Goal: Find specific page/section: Find specific page/section

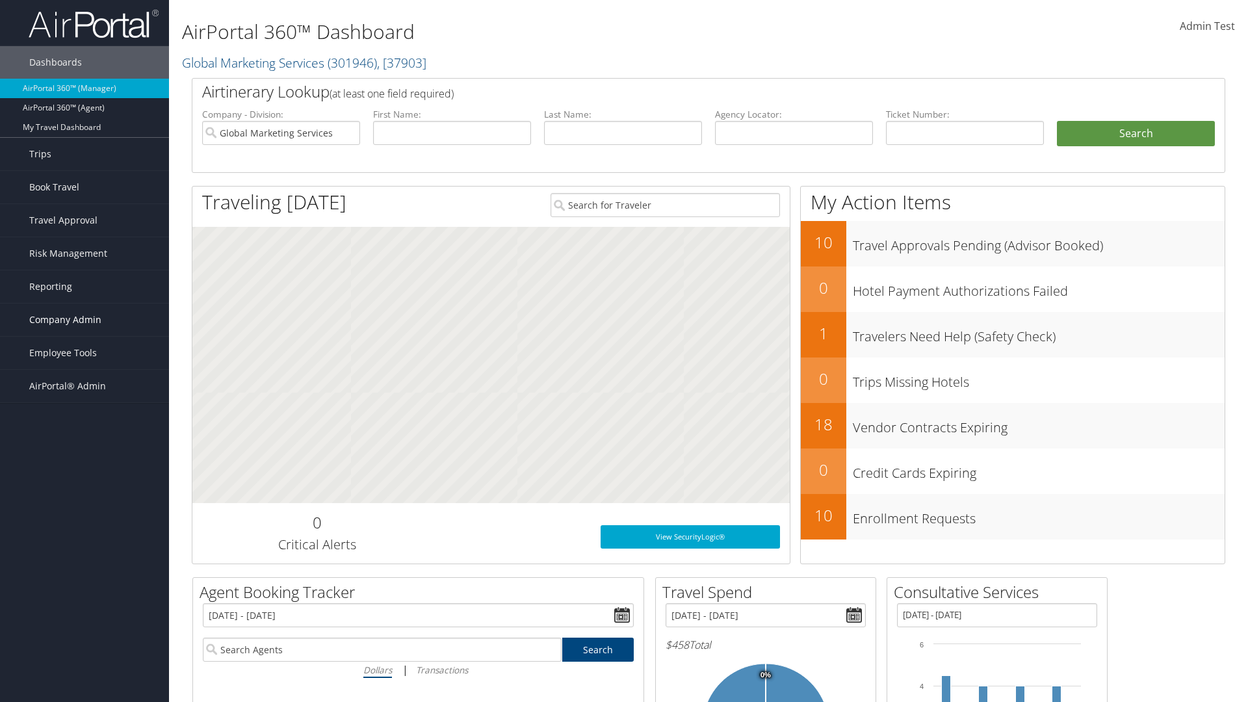
click at [84, 320] on span "Company Admin" at bounding box center [65, 319] width 72 height 32
click at [0, 0] on link "Consultative Services" at bounding box center [0, 0] width 0 height 0
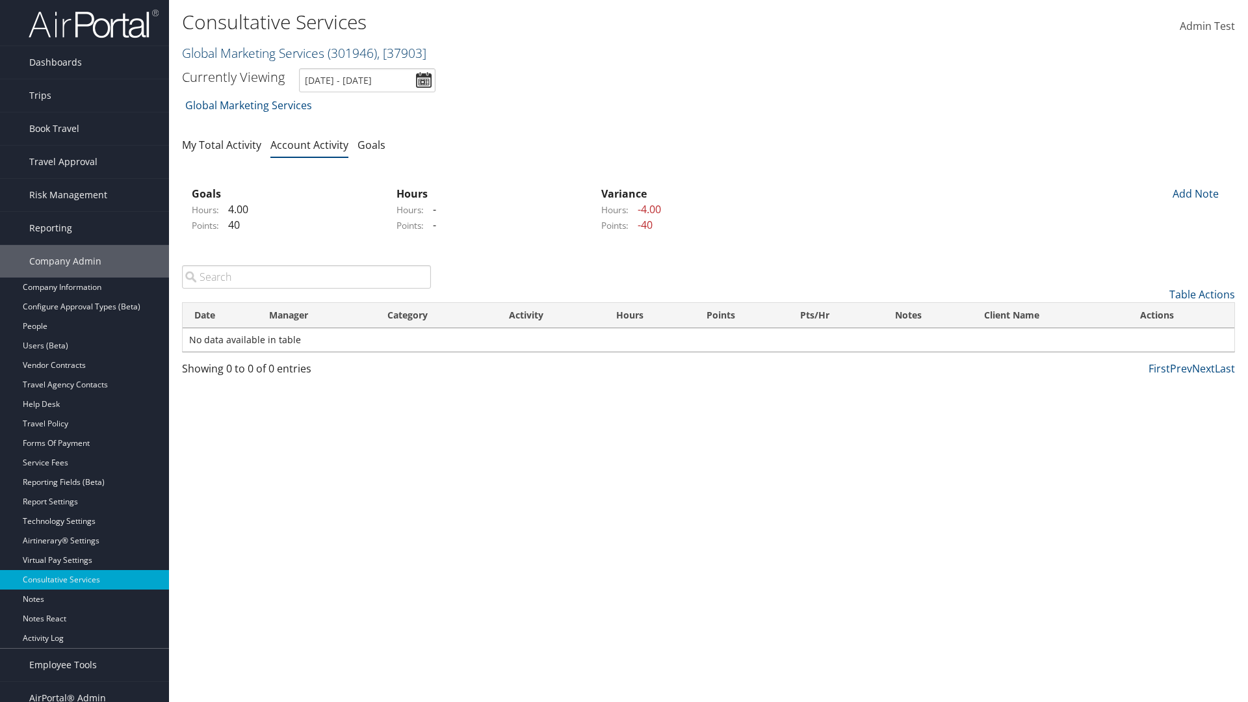
click at [251, 53] on link "Global Marketing Services ( 301946 ) , [ 37903 ]" at bounding box center [304, 53] width 244 height 18
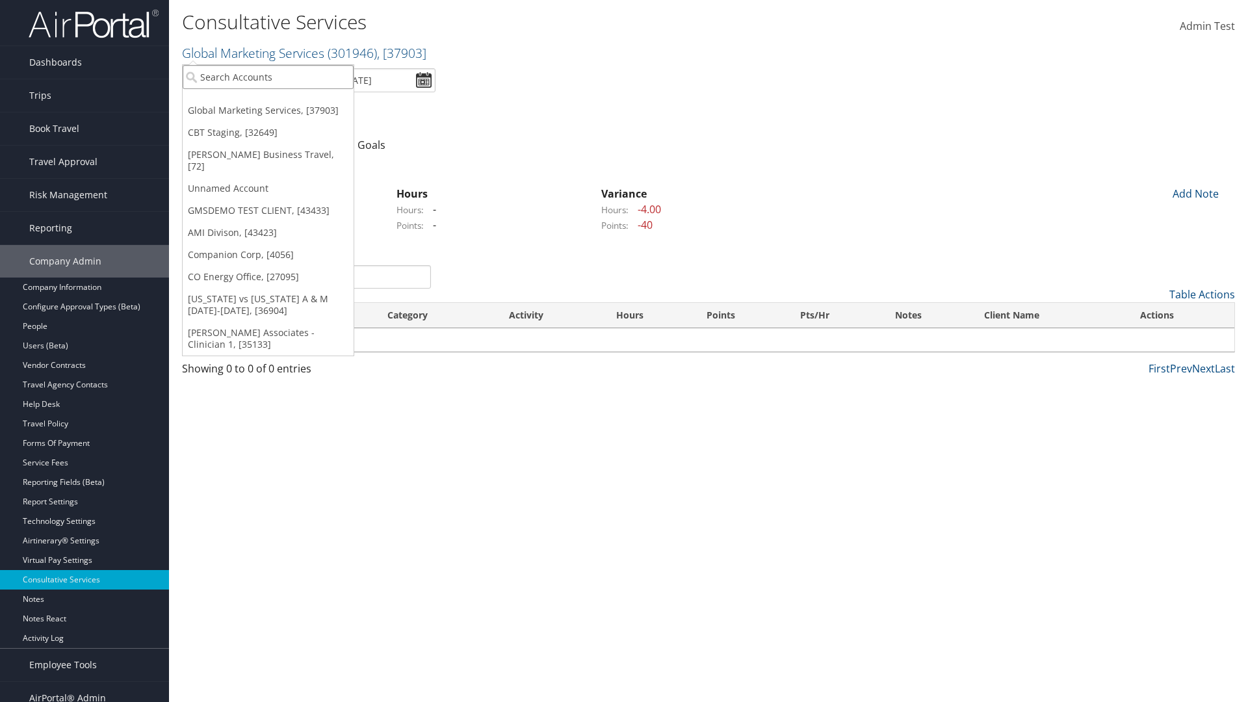
click at [268, 77] on input "search" at bounding box center [268, 77] width 171 height 24
type input "CBTSTG"
click at [268, 101] on div "CBT Staging (CBTSTG), [32649]" at bounding box center [267, 101] width 185 height 12
